Goal: Transaction & Acquisition: Purchase product/service

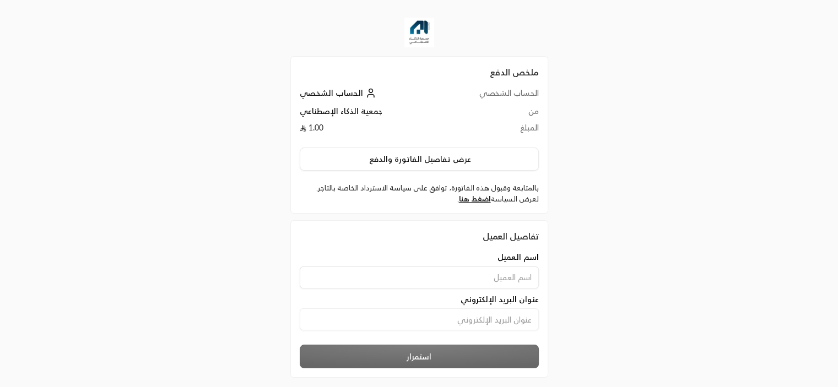
click at [494, 281] on input at bounding box center [419, 278] width 239 height 22
click at [505, 269] on input at bounding box center [419, 278] width 239 height 22
click at [472, 198] on link "اضغط هنا" at bounding box center [475, 198] width 32 height 9
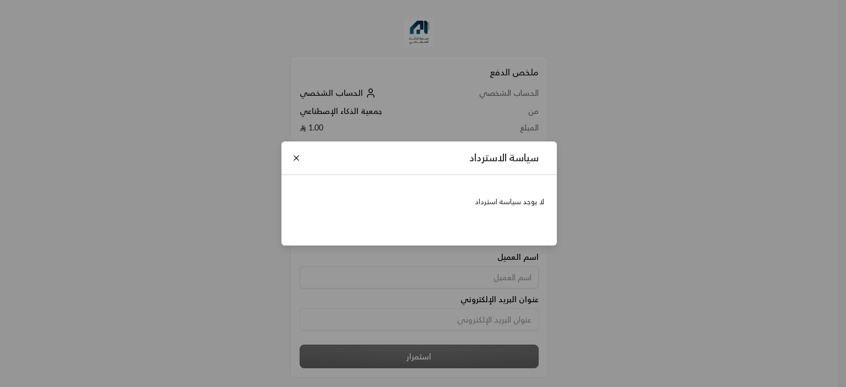
click at [509, 209] on div "لا يوجد سياسة استرداد" at bounding box center [419, 206] width 251 height 36
click at [502, 203] on p "لا يوجد سياسة استرداد" at bounding box center [419, 202] width 251 height 11
click at [294, 157] on button "Close" at bounding box center [296, 158] width 12 height 12
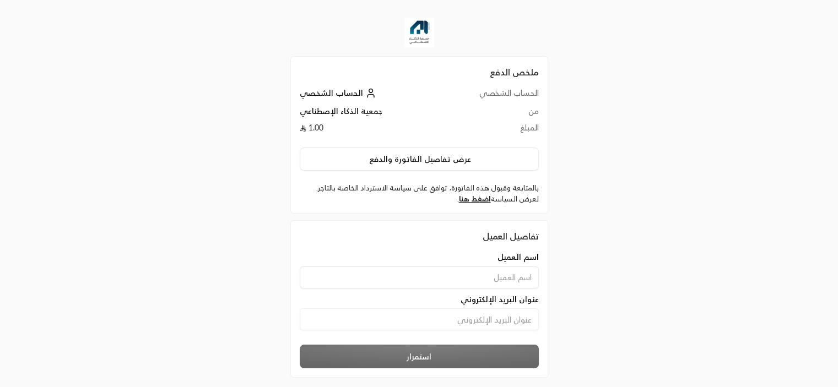
click at [498, 279] on input at bounding box center [419, 278] width 239 height 22
type input "[PERSON_NAME]"
click at [451, 329] on input at bounding box center [419, 320] width 239 height 22
type input "[EMAIL_ADDRESS][DOMAIN_NAME]"
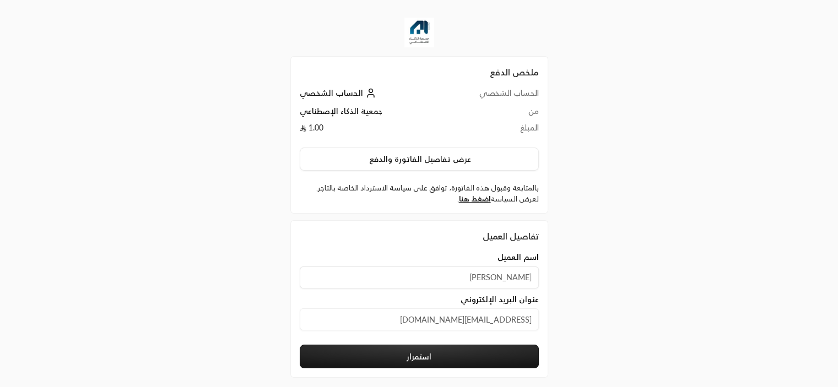
click at [433, 352] on button "استمرار" at bounding box center [419, 357] width 239 height 24
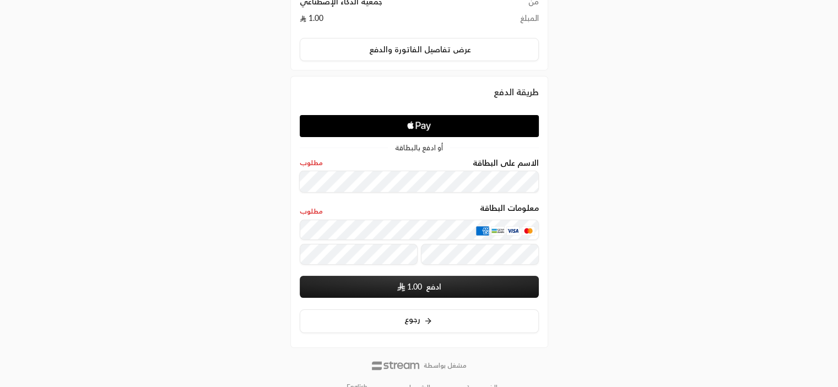
scroll to position [110, 0]
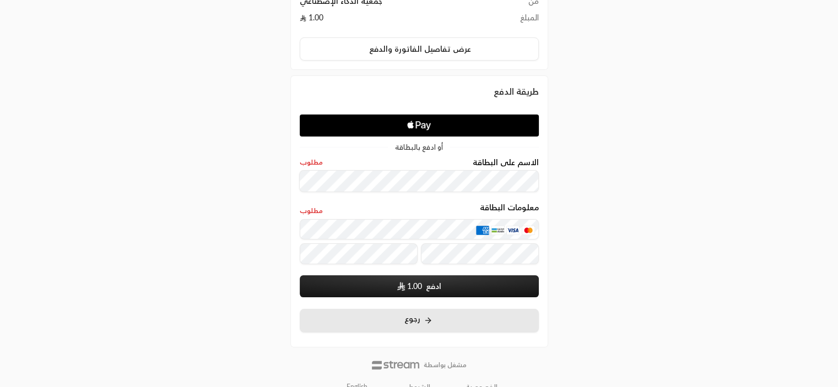
click at [425, 328] on button "رجوع" at bounding box center [419, 321] width 239 height 24
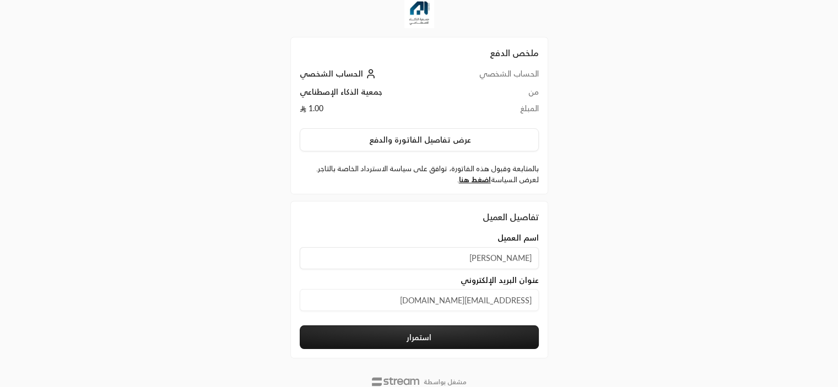
scroll to position [52, 0]
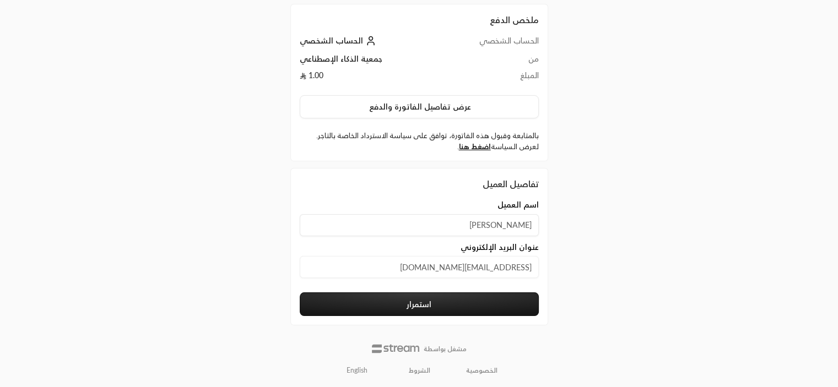
click at [423, 303] on button "استمرار" at bounding box center [419, 305] width 239 height 24
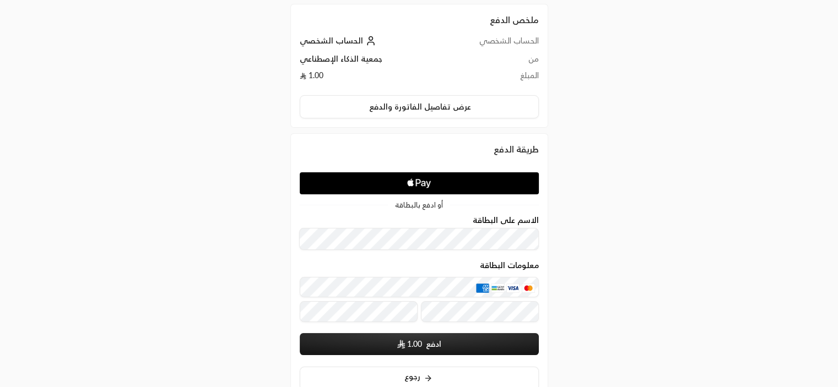
click at [376, 226] on div "الاسم على البطاقة" at bounding box center [419, 233] width 239 height 35
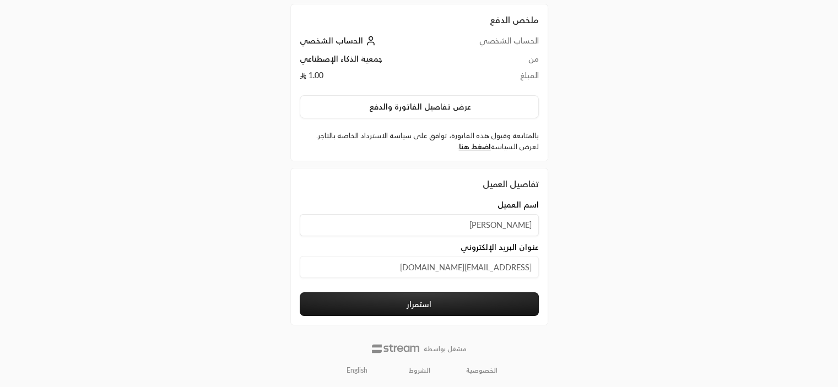
scroll to position [110, 0]
